Goal: Task Accomplishment & Management: Complete application form

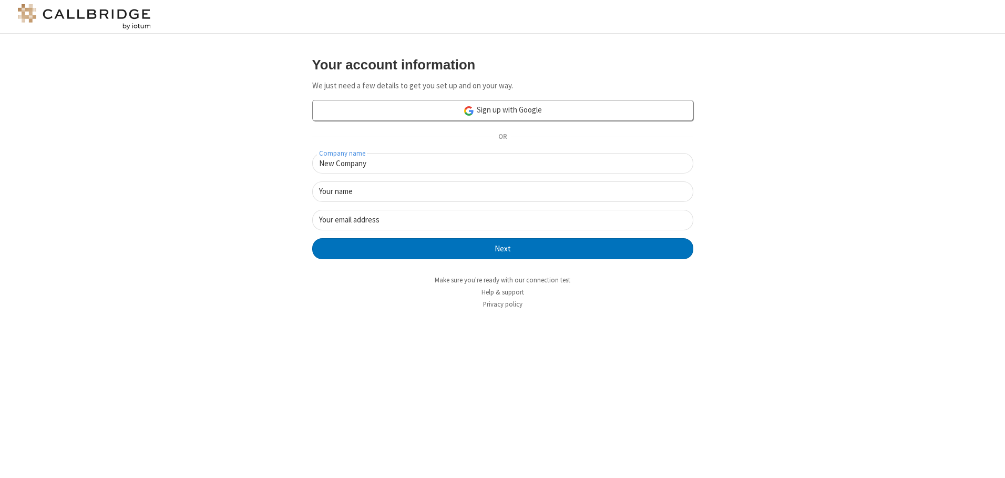
type input "New Company"
type input "New User"
type input "[EMAIL_ADDRESS][DOMAIN_NAME]"
click button "Next" at bounding box center [502, 248] width 381 height 21
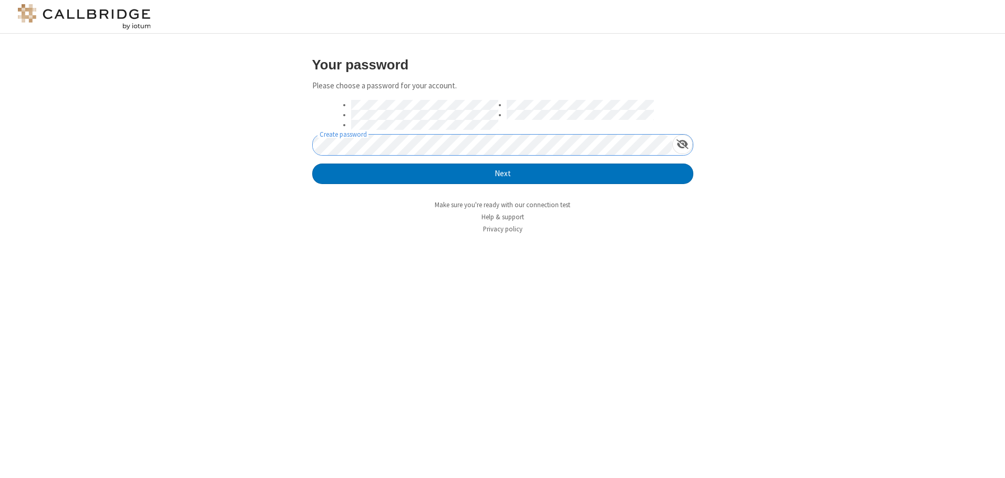
click button "Next" at bounding box center [502, 173] width 381 height 21
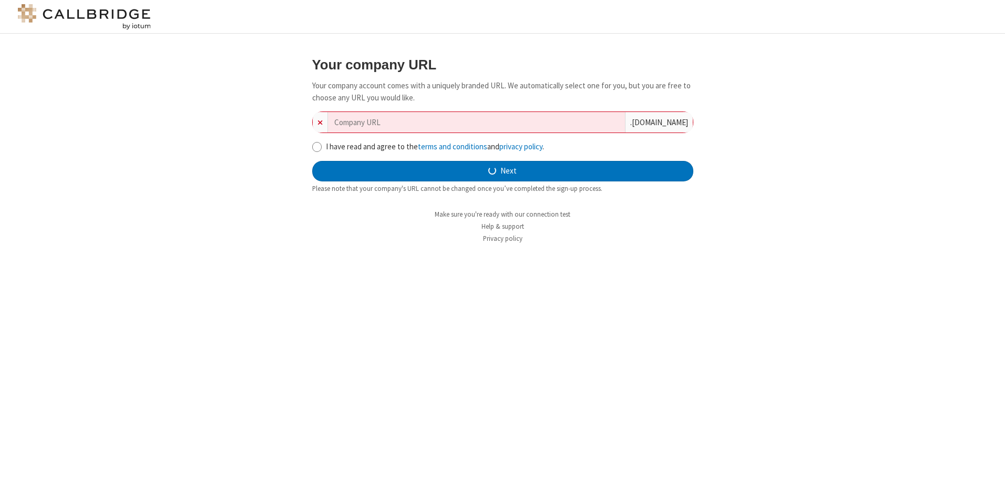
type input "new-company-static-13621"
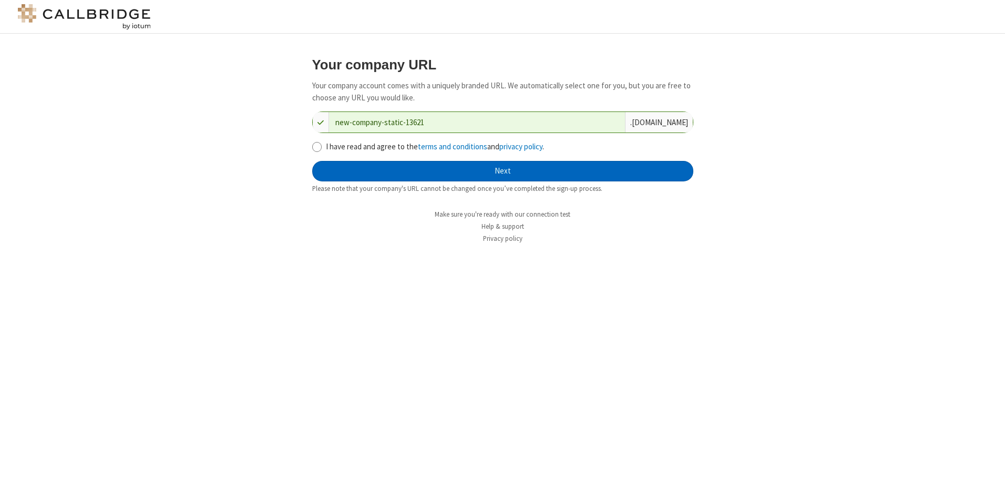
click at [502, 171] on button "Next" at bounding box center [502, 171] width 381 height 21
